Goal: Check status: Check status

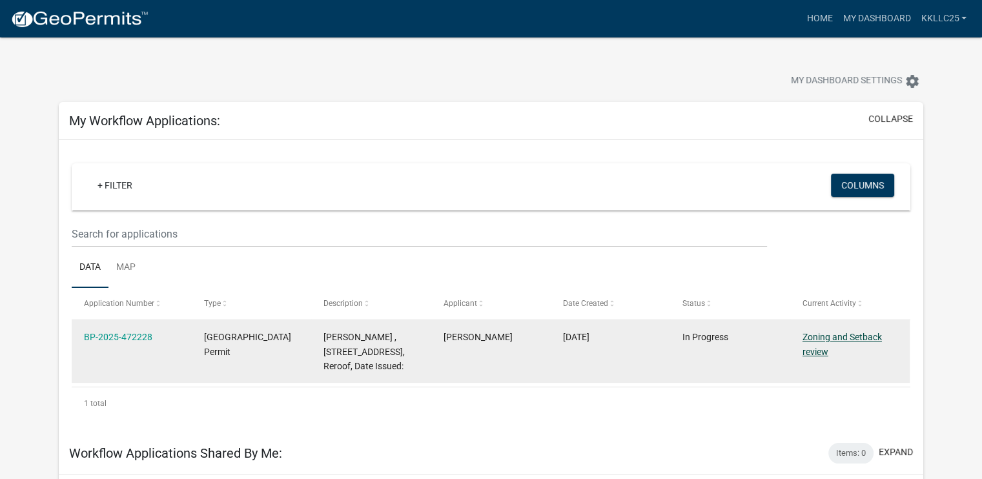
click at [817, 340] on link "Zoning and Setback review" at bounding box center [842, 344] width 79 height 25
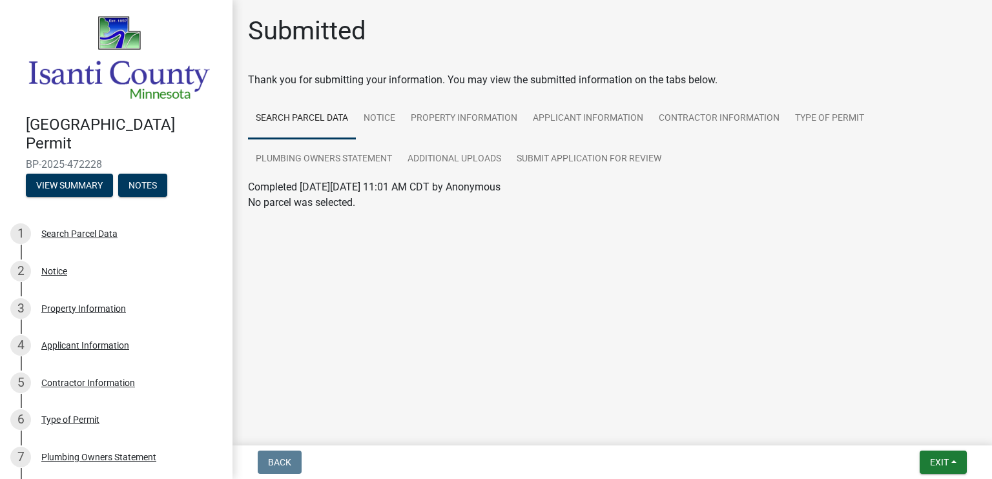
drag, startPoint x: 108, startPoint y: 161, endPoint x: 15, endPoint y: 162, distance: 93.0
click at [15, 162] on div "[GEOGRAPHIC_DATA] Permit BP-2025-472228 View Summary Notes" at bounding box center [116, 152] width 212 height 95
click at [392, 254] on main "Submitted Thank you for submitting your information. You may view the submitted…" at bounding box center [611, 220] width 759 height 440
